Goal: Information Seeking & Learning: Compare options

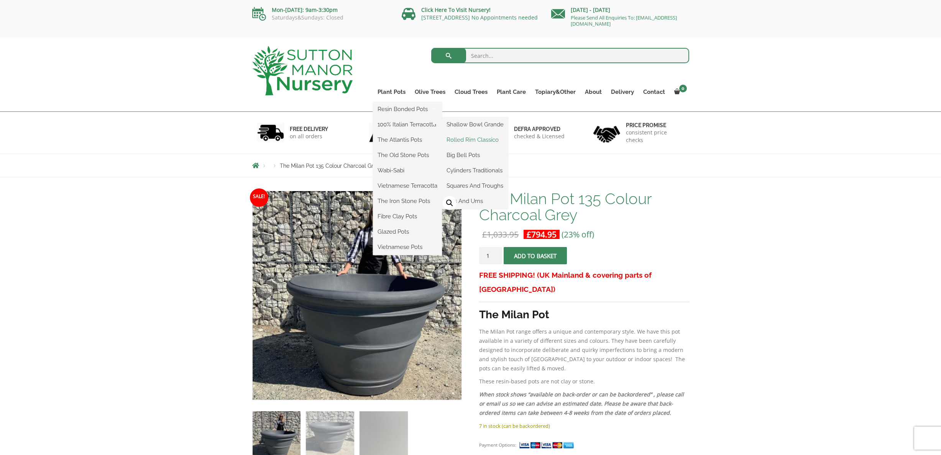
click at [480, 138] on link "Rolled Rim Classico" at bounding box center [475, 139] width 66 height 11
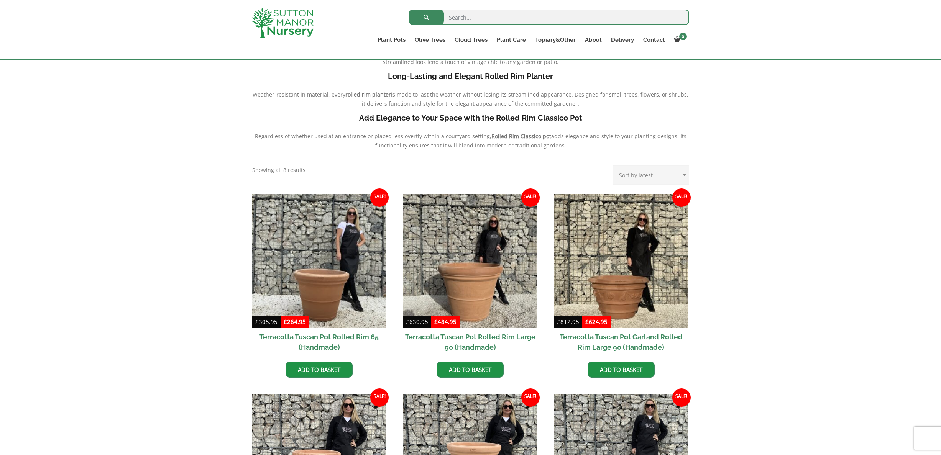
scroll to position [209, 0]
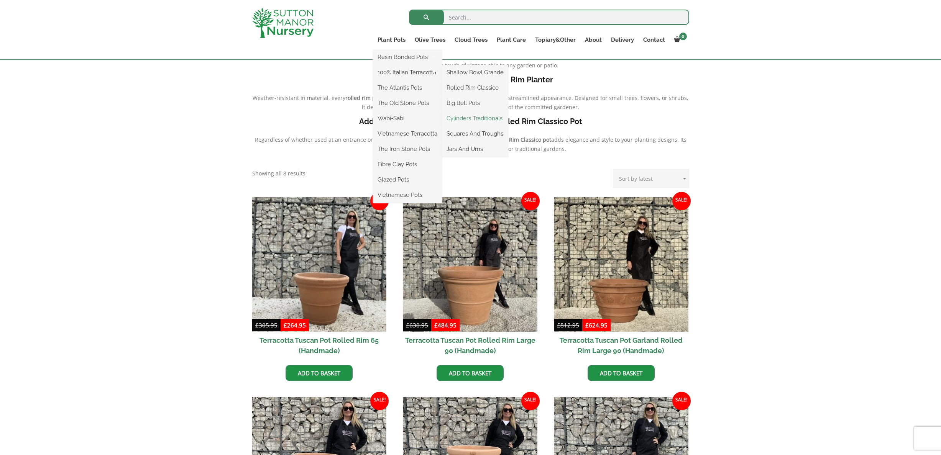
click at [460, 115] on link "Cylinders Traditionals" at bounding box center [475, 118] width 66 height 11
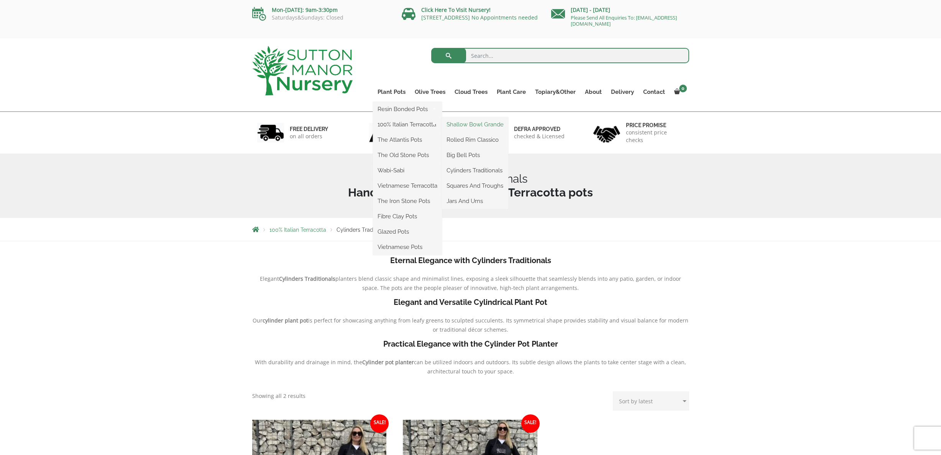
click at [475, 122] on link "Shallow Bowl Grande" at bounding box center [475, 124] width 66 height 11
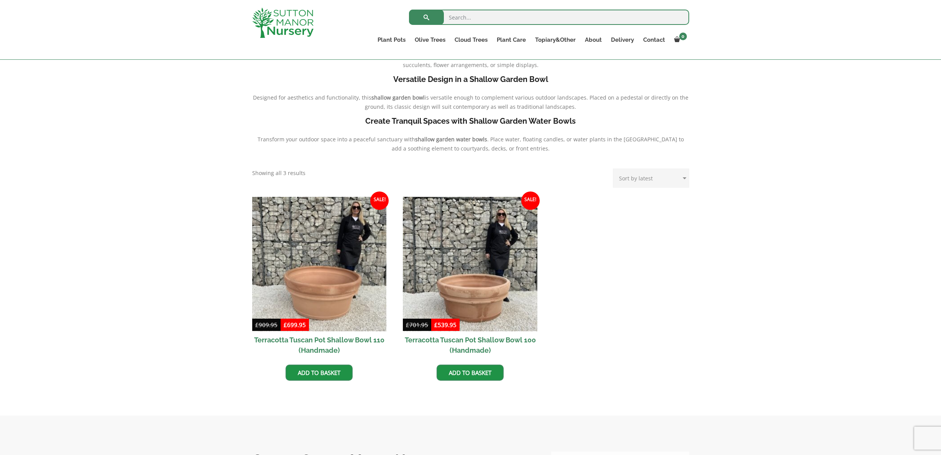
scroll to position [219, 0]
